Goal: Task Accomplishment & Management: Use online tool/utility

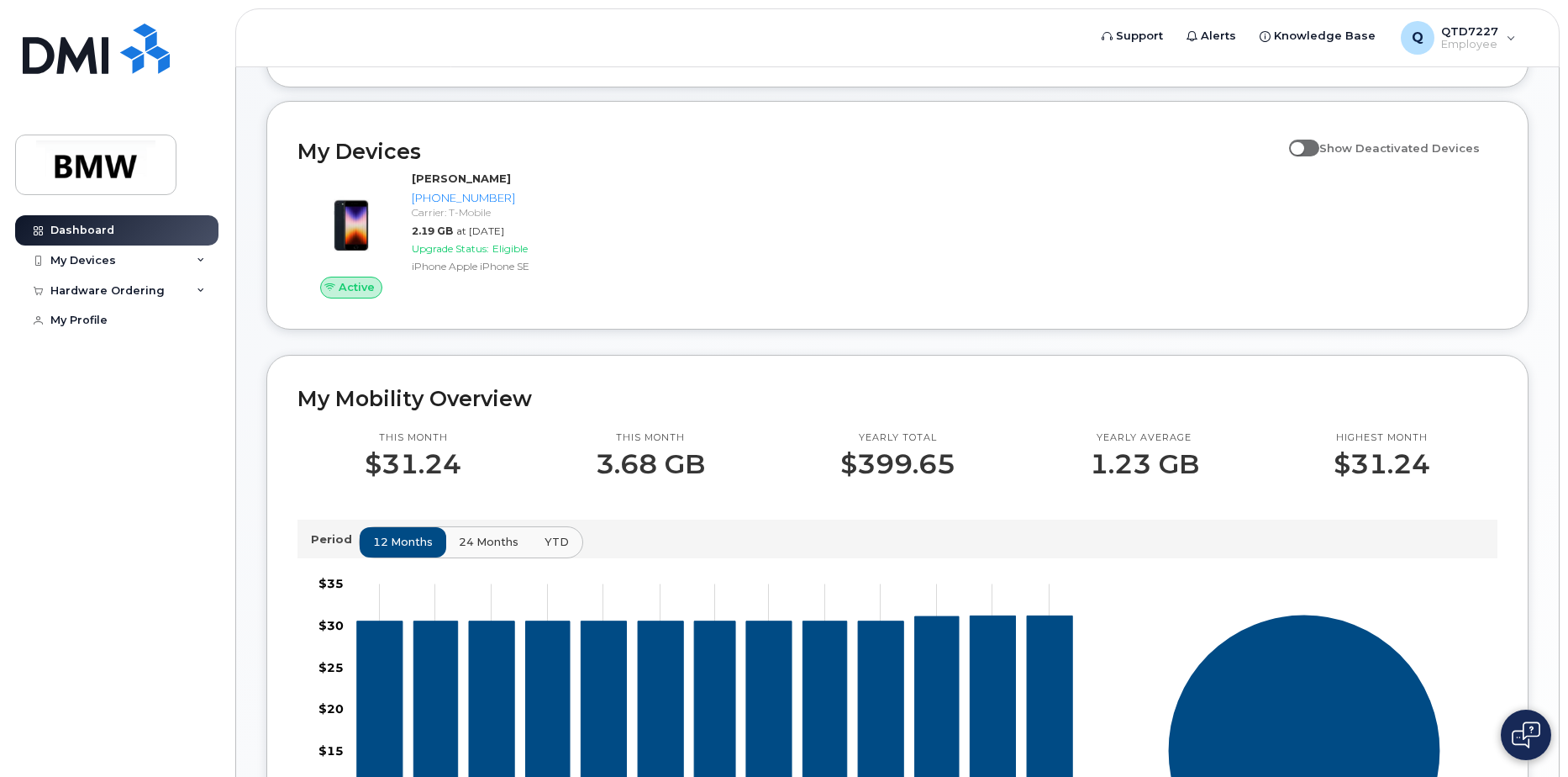
scroll to position [168, 0]
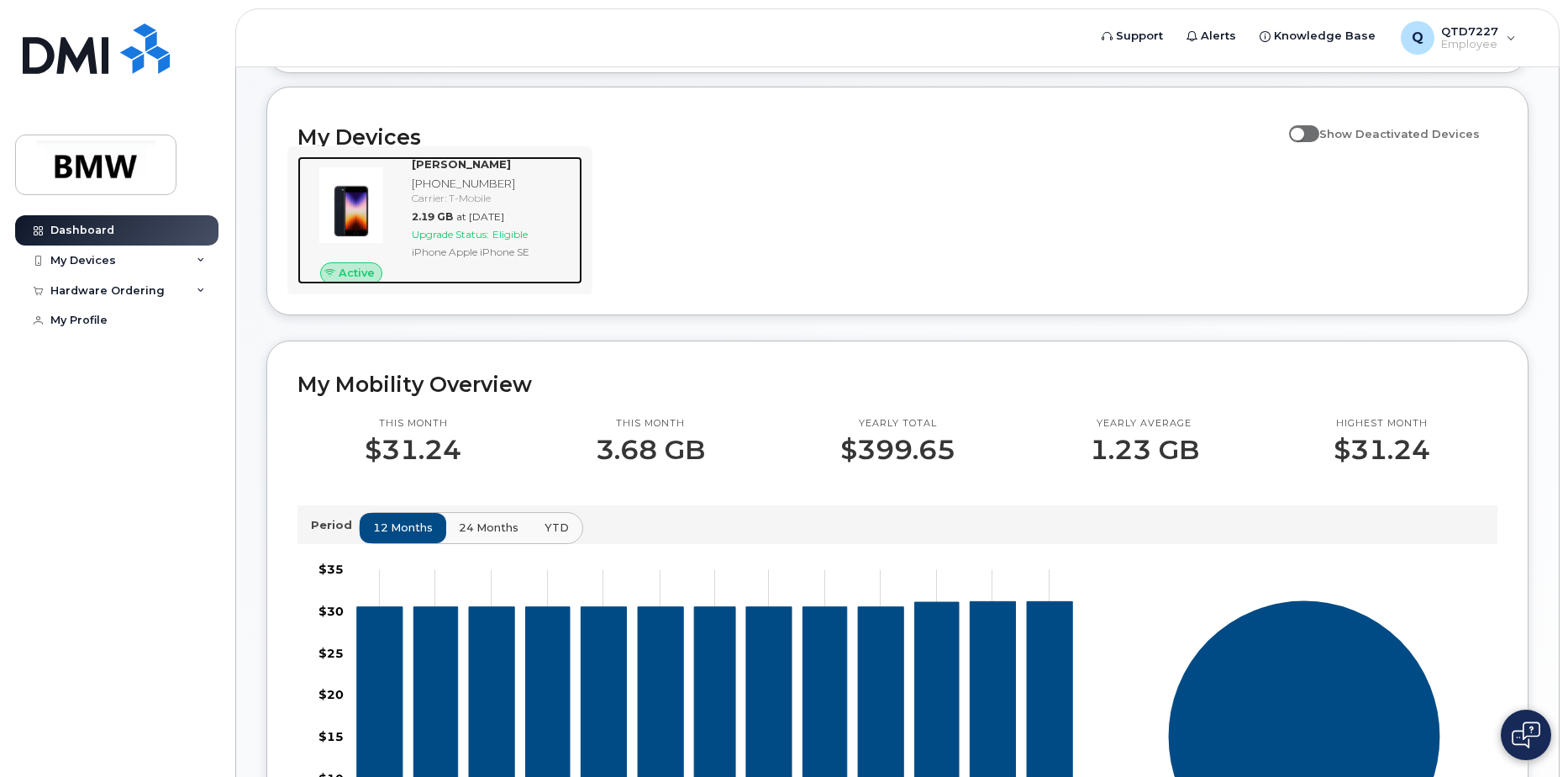
click at [354, 281] on span "Active" at bounding box center [356, 273] width 36 height 16
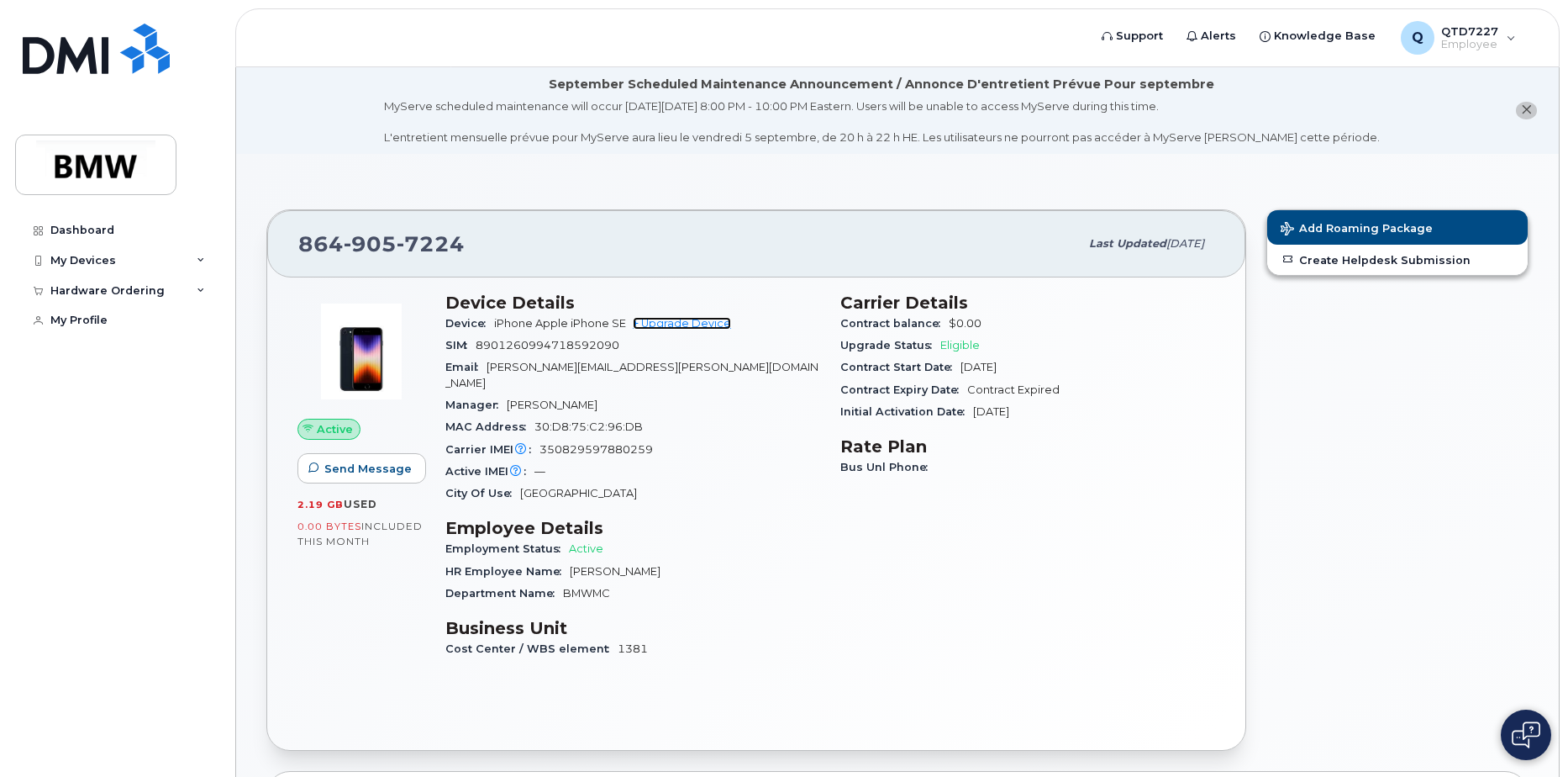
click at [697, 320] on link "+ Upgrade Device" at bounding box center [681, 323] width 98 height 13
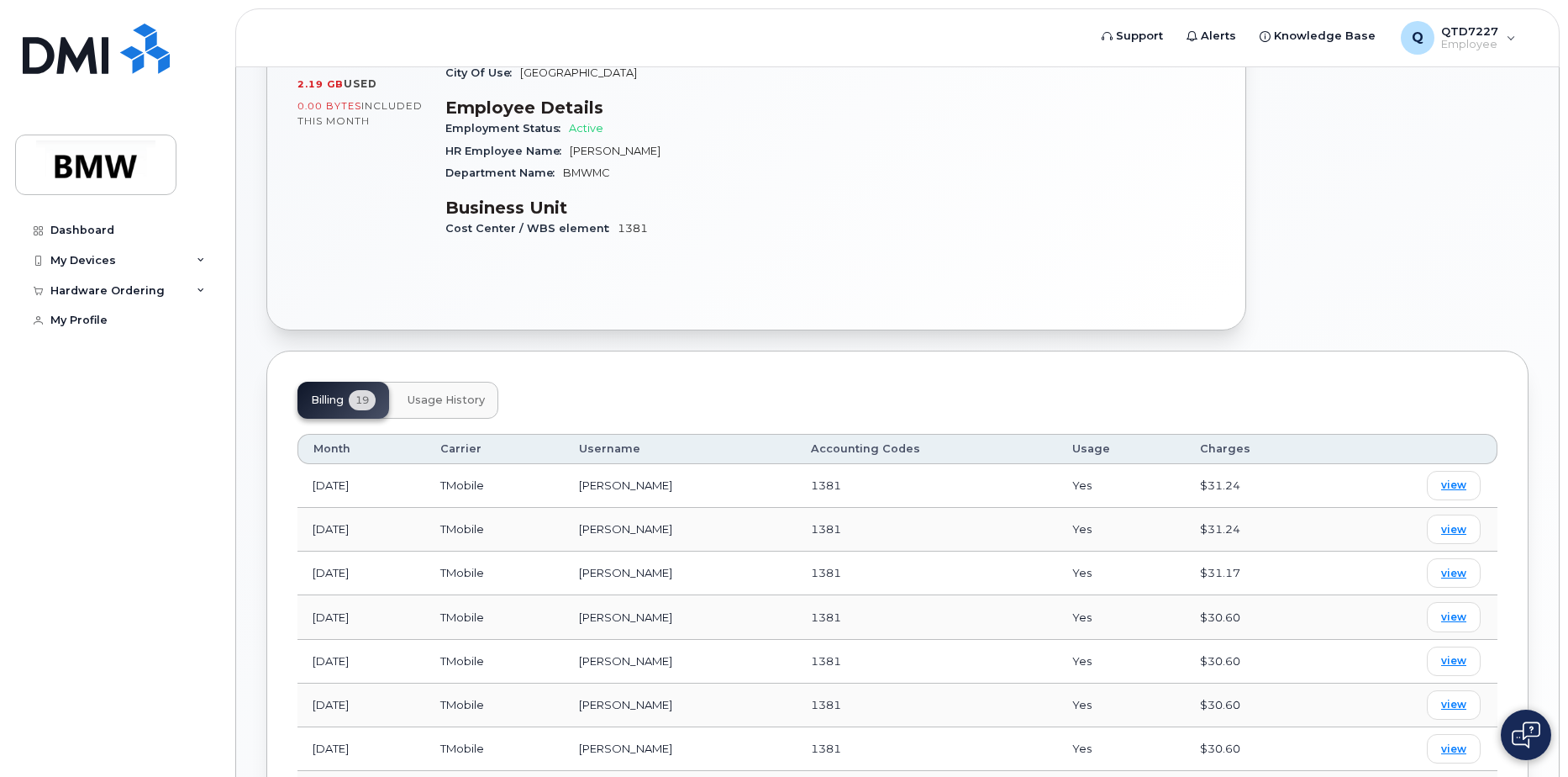
scroll to position [504, 0]
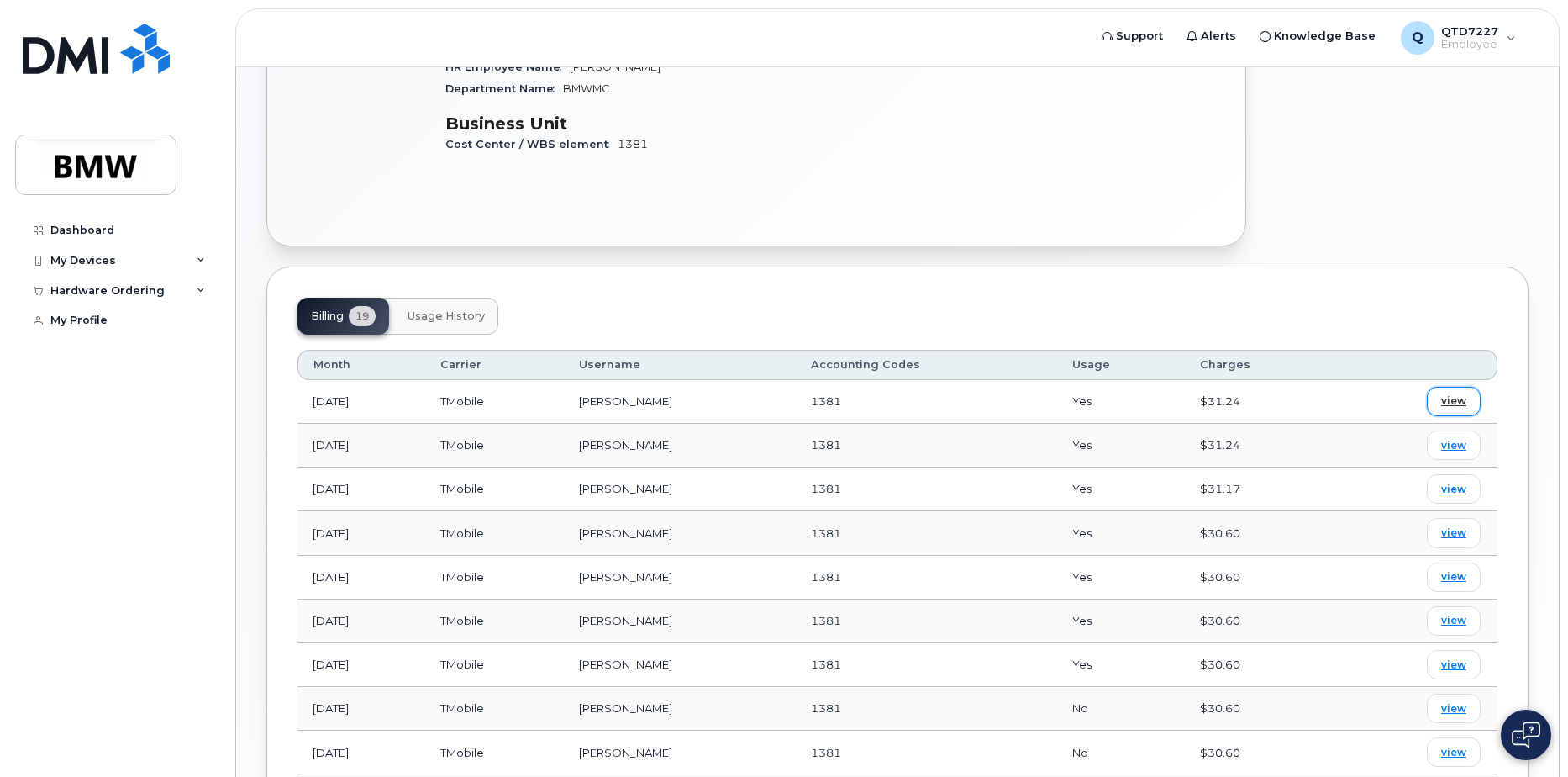
click at [1442, 394] on span "view" at bounding box center [1453, 401] width 25 height 15
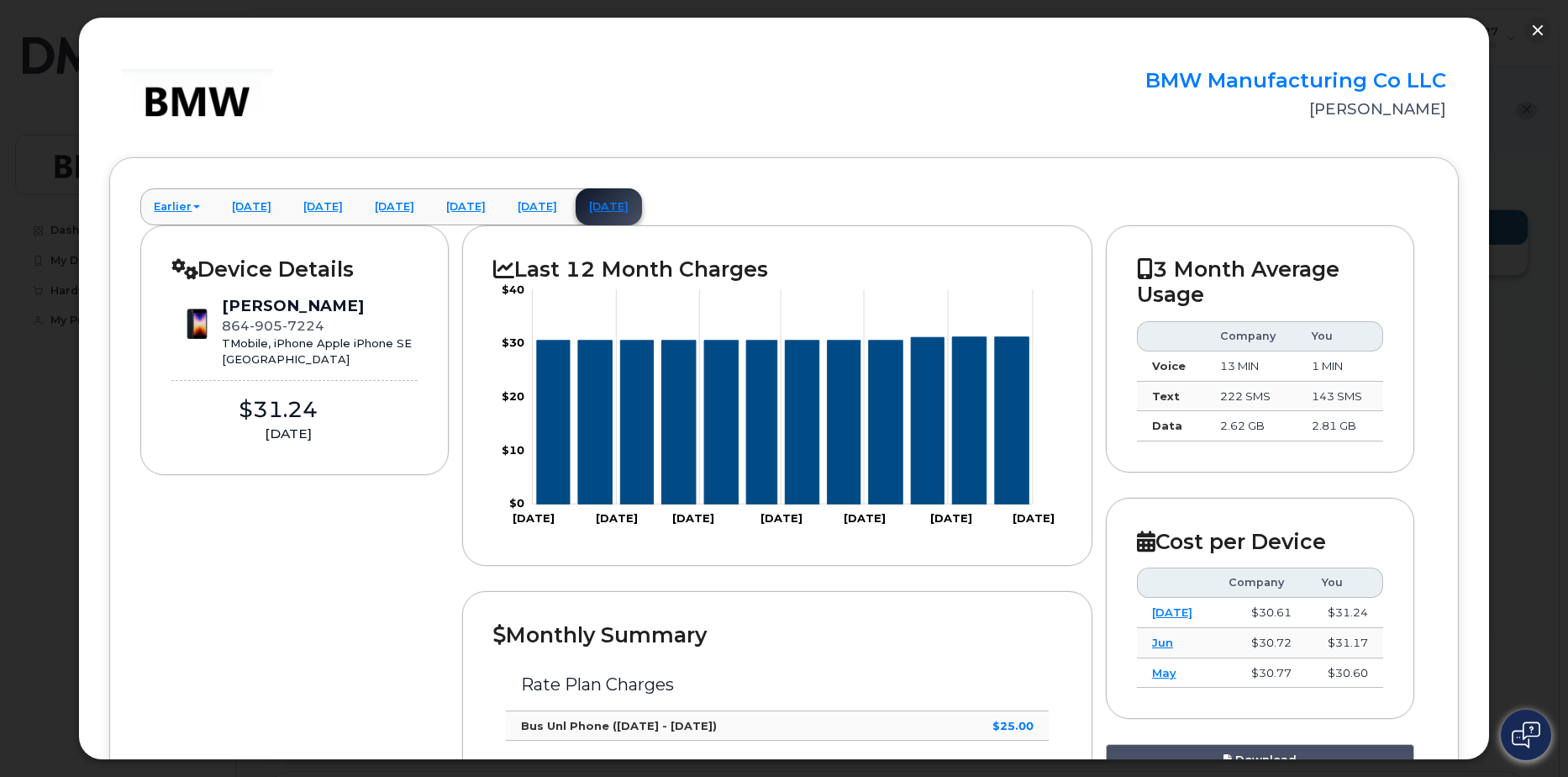
scroll to position [0, 0]
